Goal: Navigation & Orientation: Find specific page/section

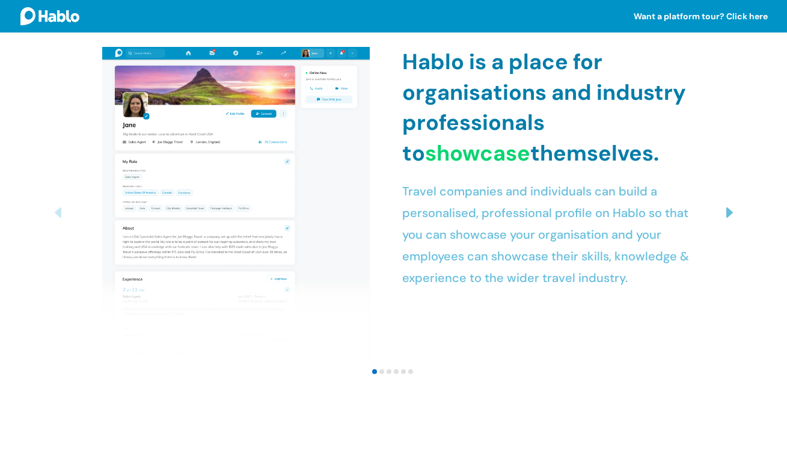
scroll to position [1916, 0]
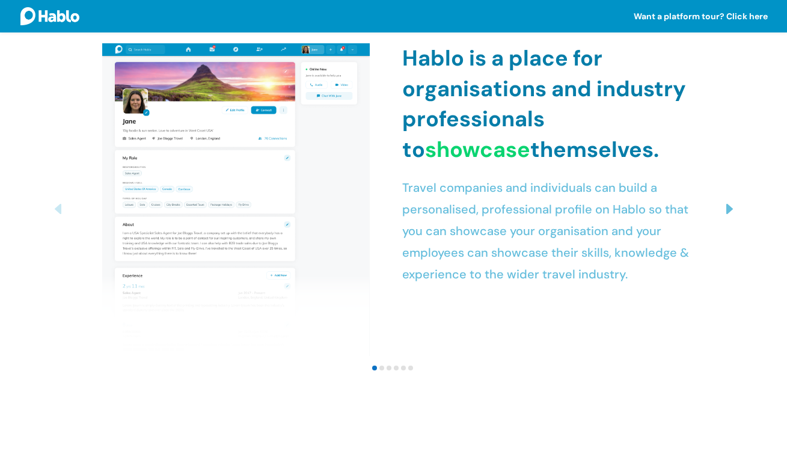
click at [727, 220] on div "Next slide" at bounding box center [729, 209] width 20 height 20
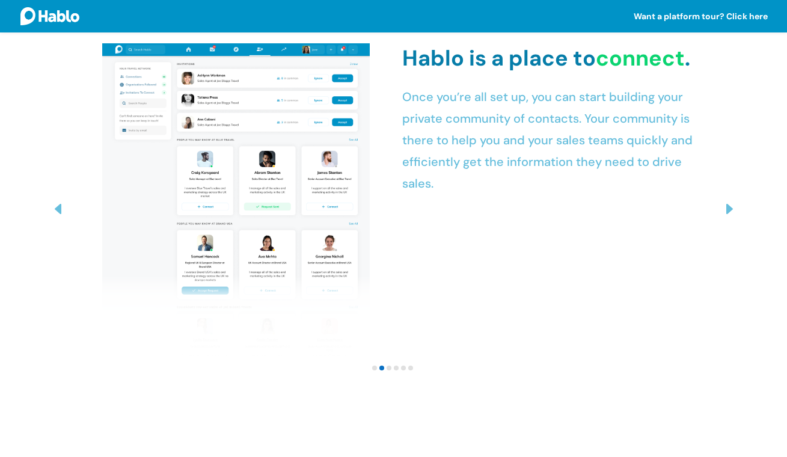
click at [727, 220] on div "Next slide" at bounding box center [729, 209] width 20 height 20
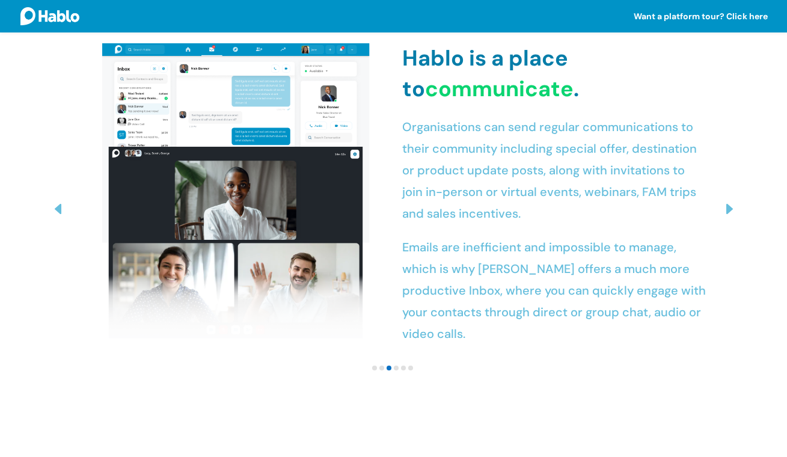
click at [727, 220] on div "Next slide" at bounding box center [729, 209] width 20 height 20
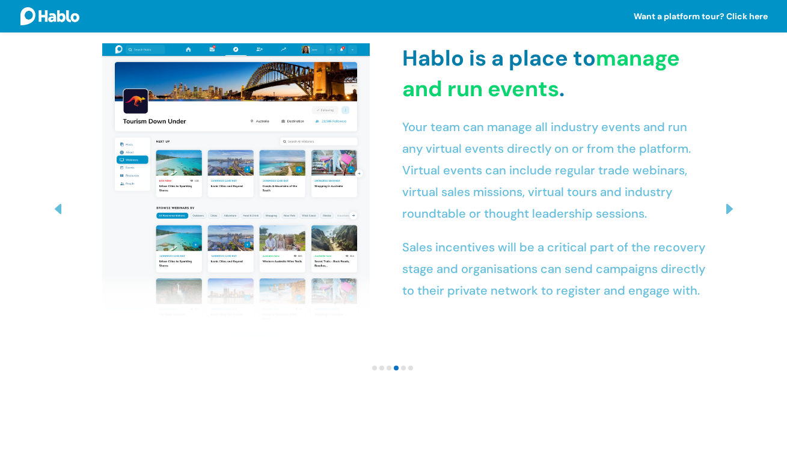
click at [727, 220] on div "Next slide" at bounding box center [729, 209] width 20 height 20
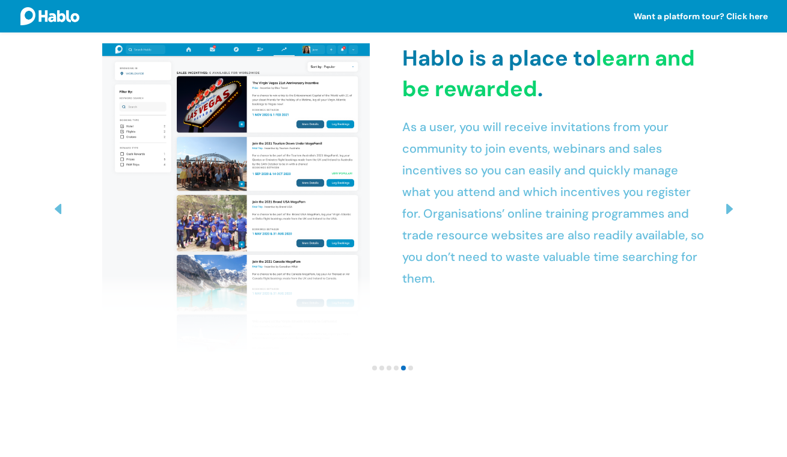
click at [727, 220] on div "Next slide" at bounding box center [729, 209] width 20 height 20
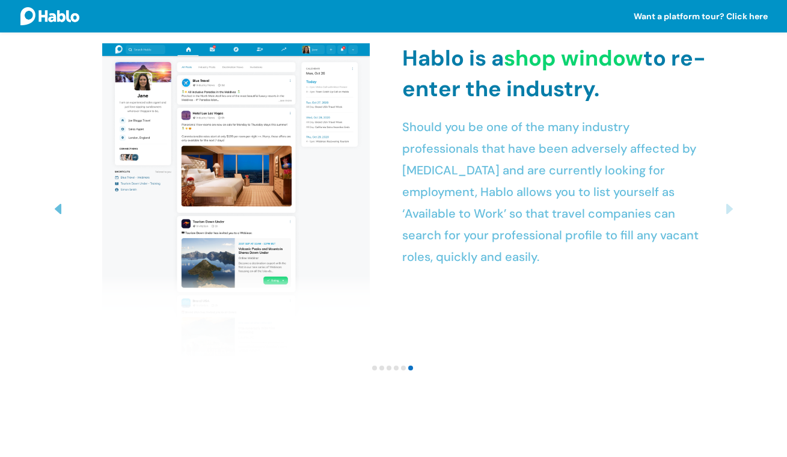
click at [727, 220] on div "Next slide" at bounding box center [729, 209] width 20 height 20
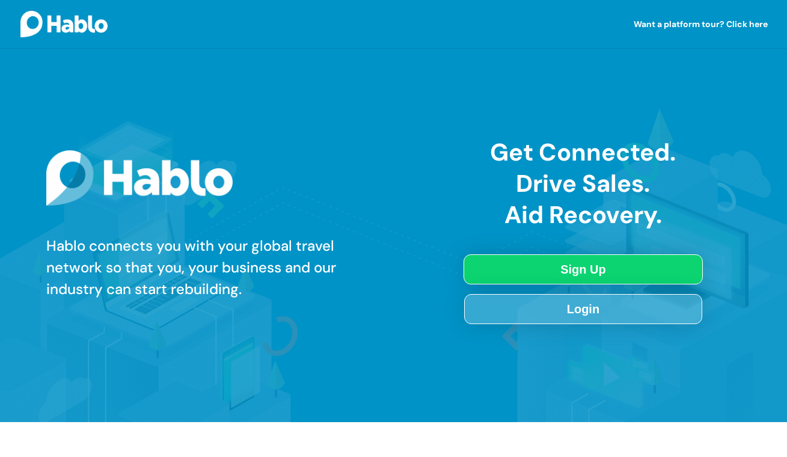
scroll to position [0, 0]
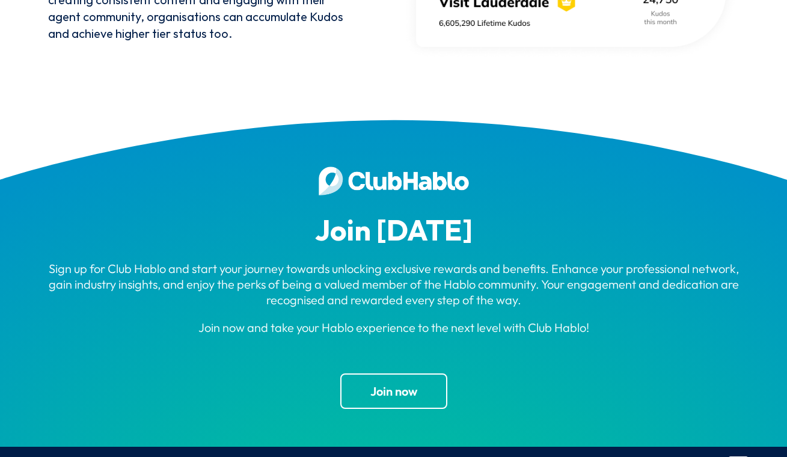
scroll to position [3581, 0]
